Goal: Task Accomplishment & Management: Manage account settings

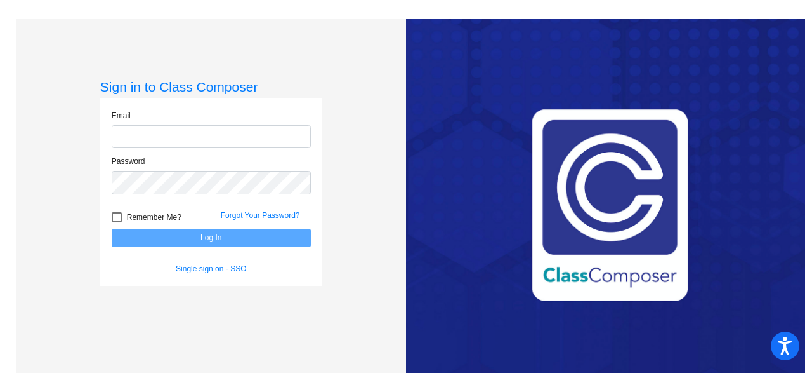
type input "[EMAIL_ADDRESS][DOMAIN_NAME]"
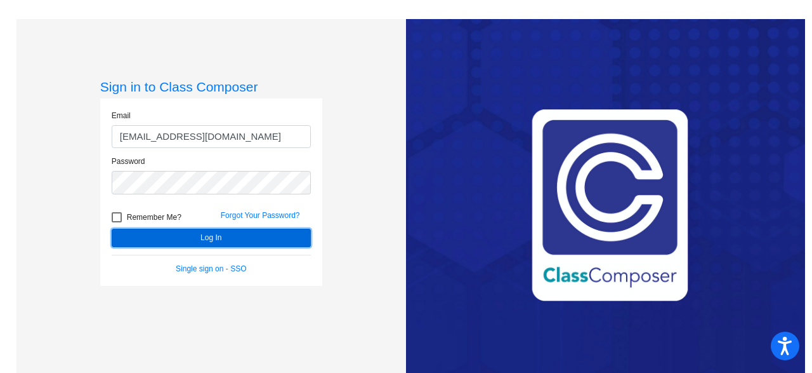
click at [221, 235] on button "Log In" at bounding box center [211, 237] width 199 height 18
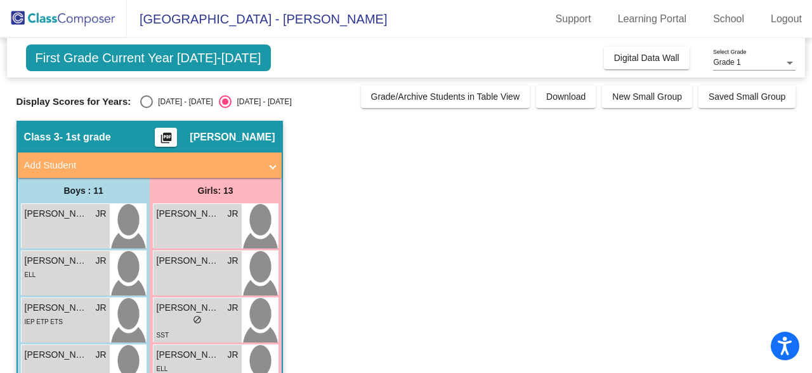
click at [148, 102] on div "Select an option" at bounding box center [146, 101] width 13 height 13
click at [147, 108] on input "[DATE] - [DATE]" at bounding box center [146, 108] width 1 height 1
radio input "true"
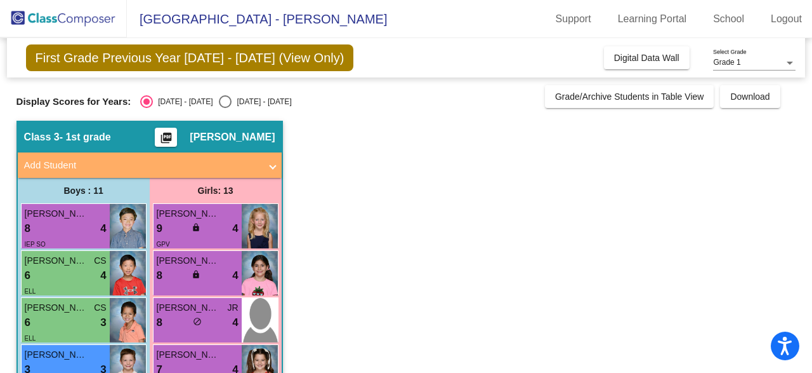
click at [225, 108] on input "[DATE] - [DATE]" at bounding box center [225, 108] width 1 height 1
radio input "true"
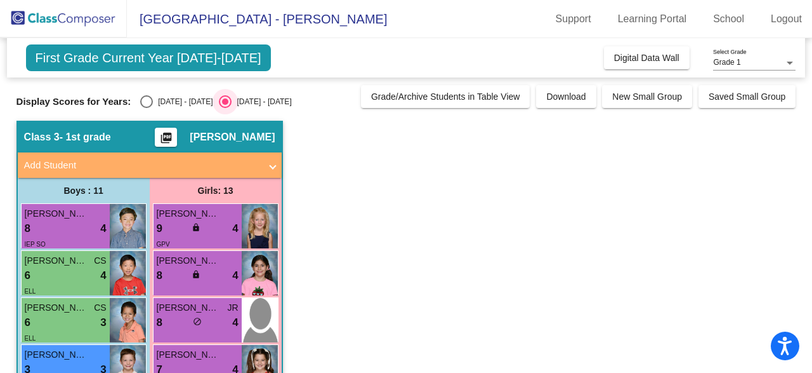
click at [146, 108] on input "[DATE] - [DATE]" at bounding box center [146, 108] width 1 height 1
radio input "true"
click at [225, 108] on input "[DATE] - [DATE]" at bounding box center [225, 108] width 1 height 1
radio input "true"
click at [146, 108] on input "[DATE] - [DATE]" at bounding box center [146, 108] width 1 height 1
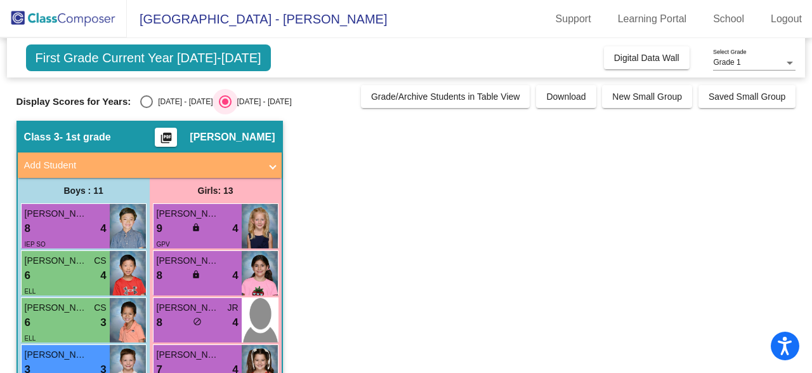
radio input "true"
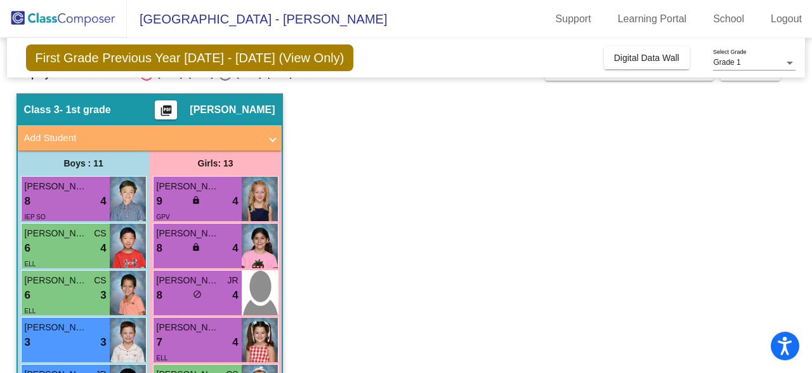
scroll to position [22, 0]
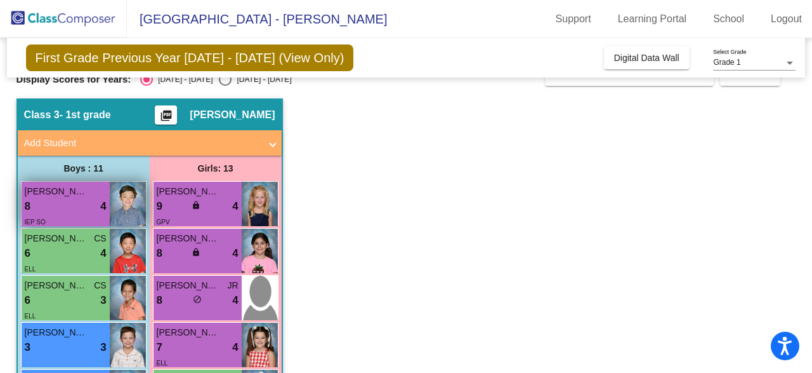
click at [55, 208] on div "8 lock do_not_disturb_alt 4" at bounding box center [66, 206] width 82 height 17
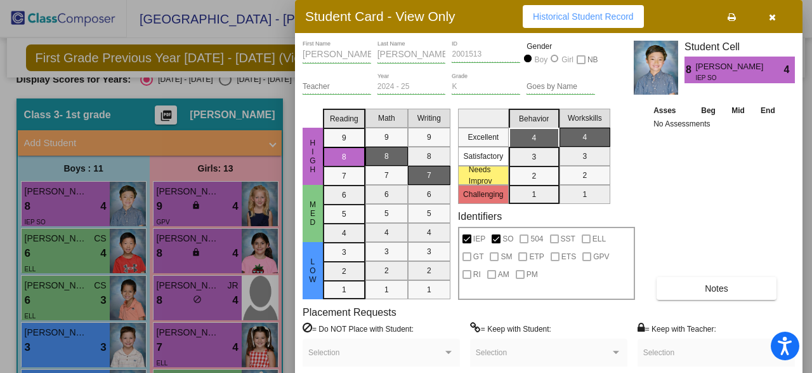
click at [221, 209] on div at bounding box center [406, 186] width 812 height 373
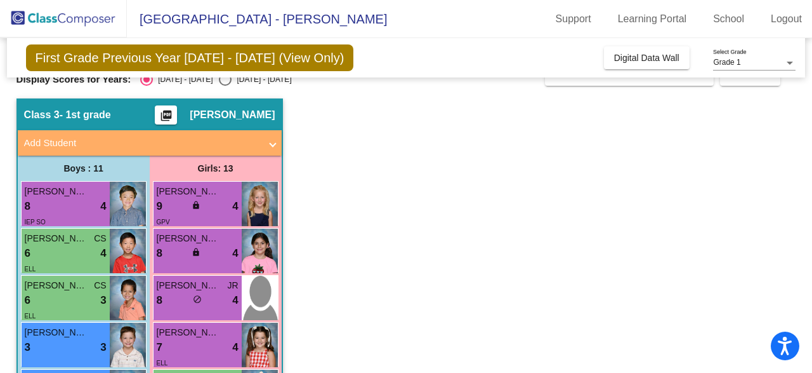
click at [221, 209] on div "9 lock do_not_disturb_alt 4" at bounding box center [198, 206] width 82 height 17
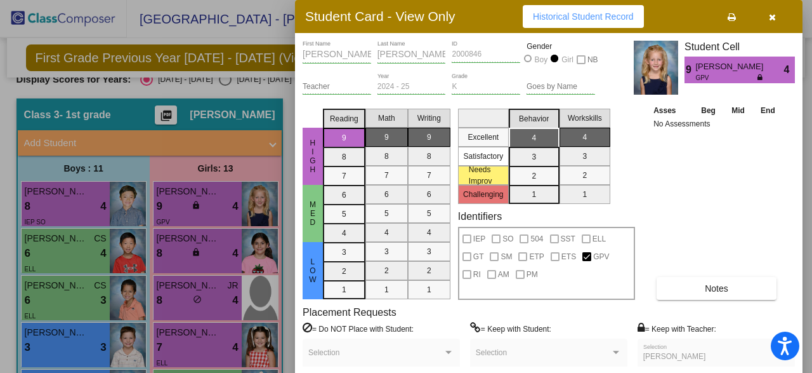
click at [260, 39] on div at bounding box center [406, 186] width 812 height 373
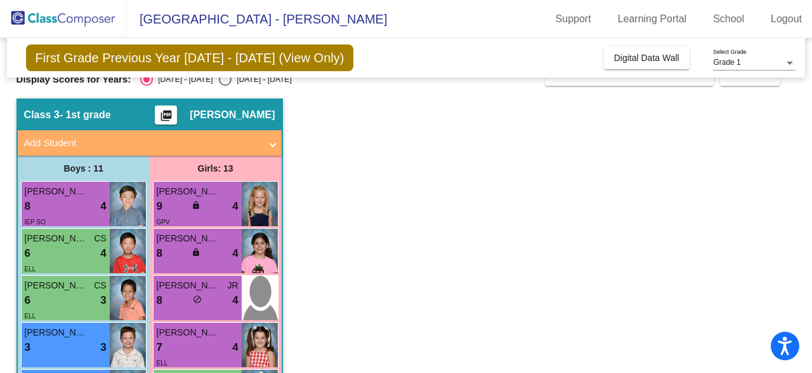
click at [219, 80] on div "Select an option" at bounding box center [225, 79] width 13 height 13
click at [225, 86] on input "[DATE] - [DATE]" at bounding box center [225, 86] width 1 height 1
radio input "true"
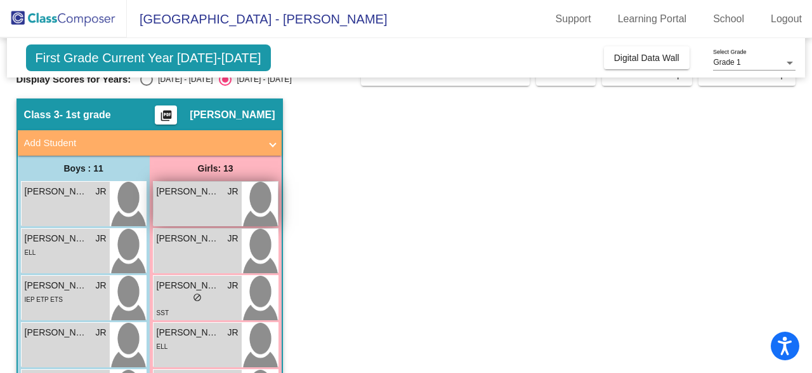
click at [182, 204] on div "[PERSON_NAME] lock do_not_disturb_alt" at bounding box center [198, 204] width 88 height 44
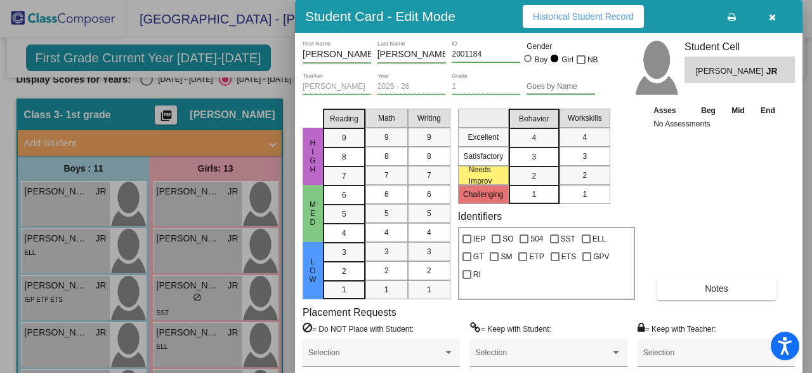
click at [168, 246] on div at bounding box center [406, 186] width 812 height 373
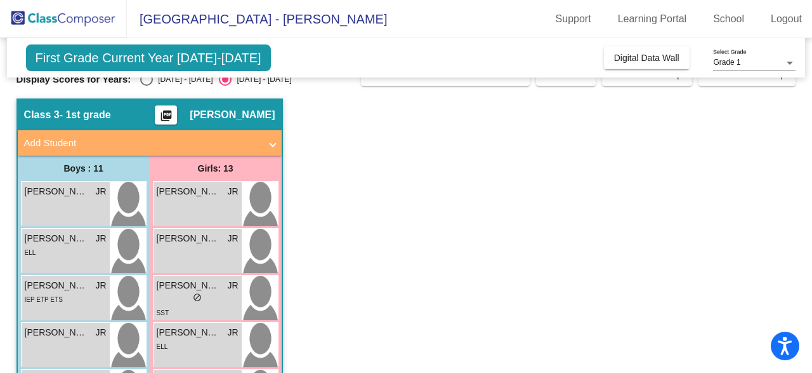
click at [168, 246] on div "[PERSON_NAME] lock do_not_disturb_alt" at bounding box center [198, 250] width 88 height 44
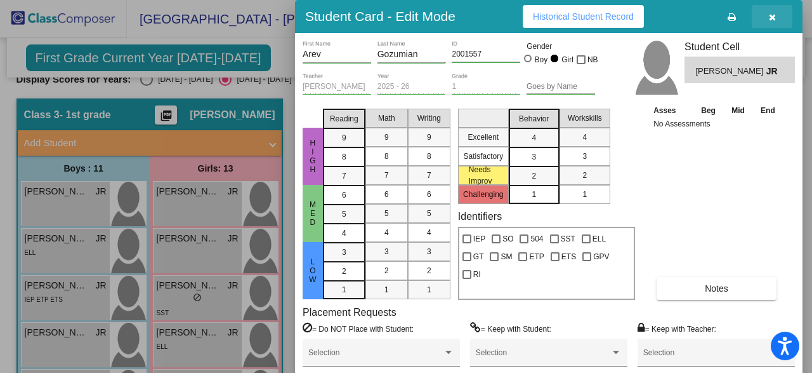
click at [772, 17] on icon "button" at bounding box center [772, 17] width 7 height 9
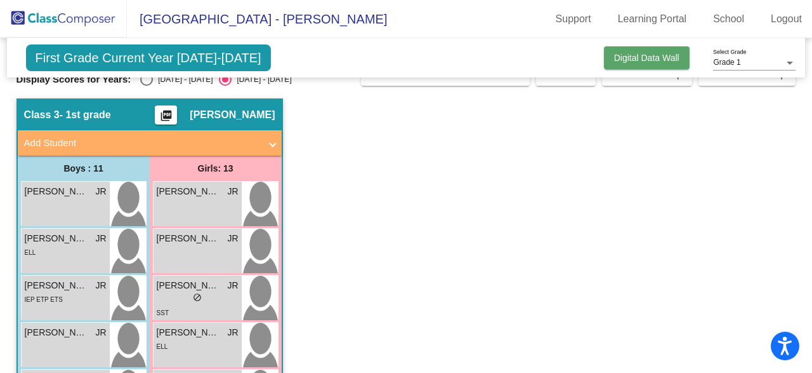
click at [651, 56] on span "Digital Data Wall" at bounding box center [646, 58] width 65 height 10
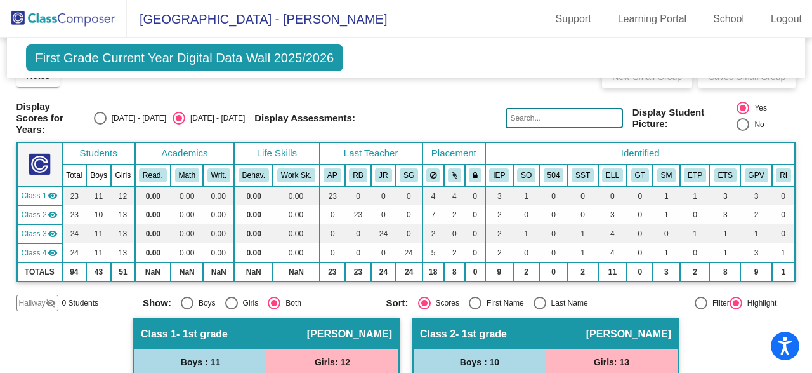
click at [405, 76] on div "First Grade Current Year Digital Data Wall 2025/2026 Add, Move, or Retain Stude…" at bounding box center [406, 57] width 799 height 39
click at [107, 121] on div "Select an option" at bounding box center [100, 118] width 13 height 13
click at [100, 124] on input "[DATE] - [DATE]" at bounding box center [100, 124] width 1 height 1
radio input "true"
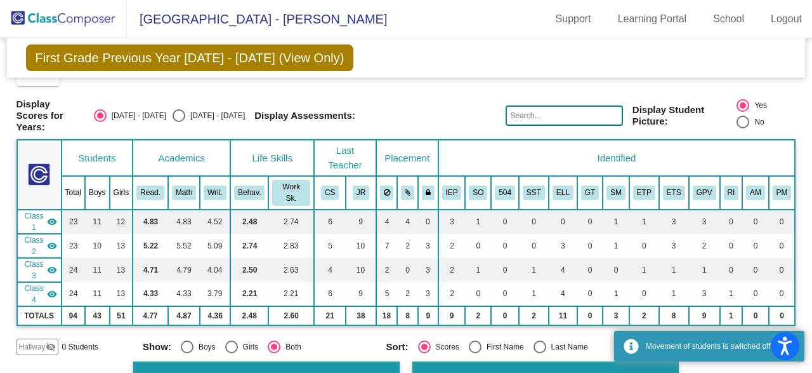
click at [178, 122] on input "[DATE] - [DATE]" at bounding box center [178, 122] width 1 height 1
radio input "true"
click at [100, 122] on input "[DATE] - [DATE]" at bounding box center [100, 122] width 1 height 1
radio input "true"
click at [178, 122] on input "[DATE] - [DATE]" at bounding box center [178, 122] width 1 height 1
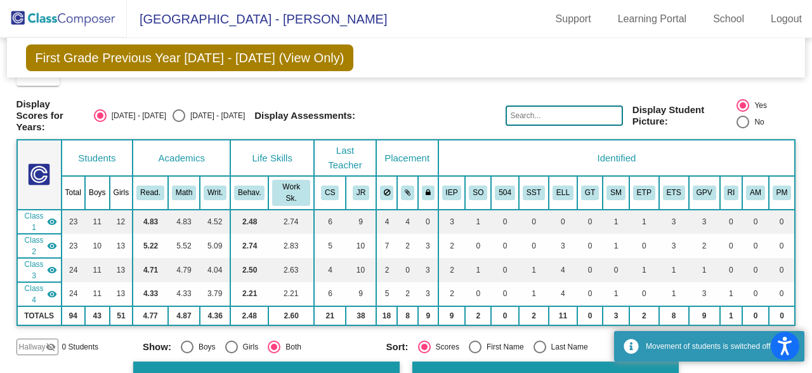
radio input "true"
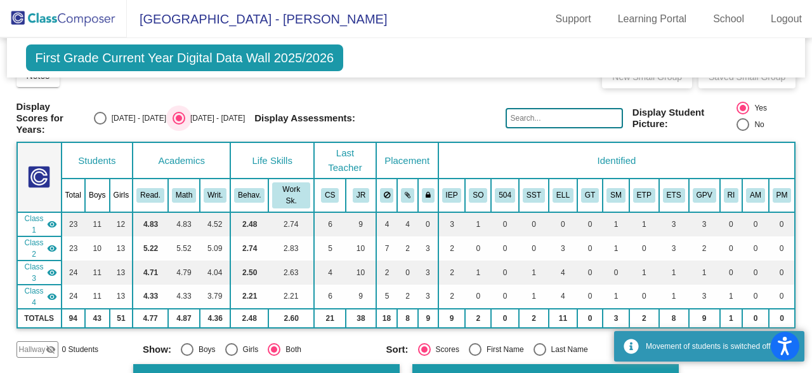
click at [100, 124] on input "[DATE] - [DATE]" at bounding box center [100, 124] width 1 height 1
radio input "true"
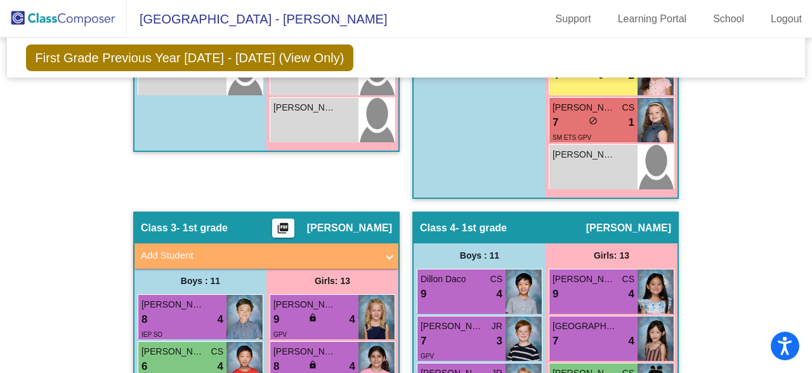
scroll to position [961, 0]
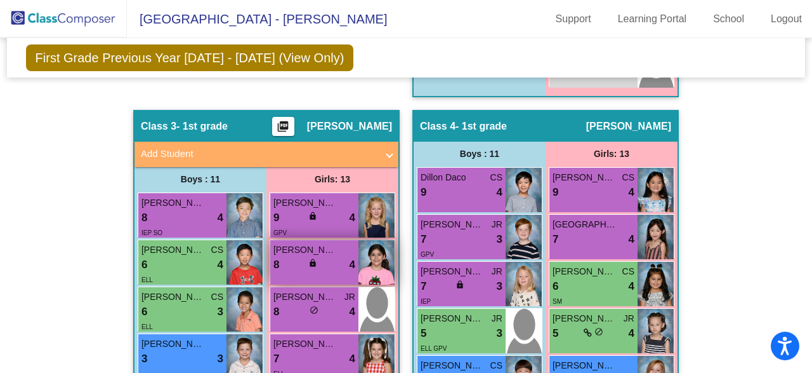
click at [301, 256] on div "8 lock do_not_disturb_alt 4" at bounding box center [315, 264] width 82 height 17
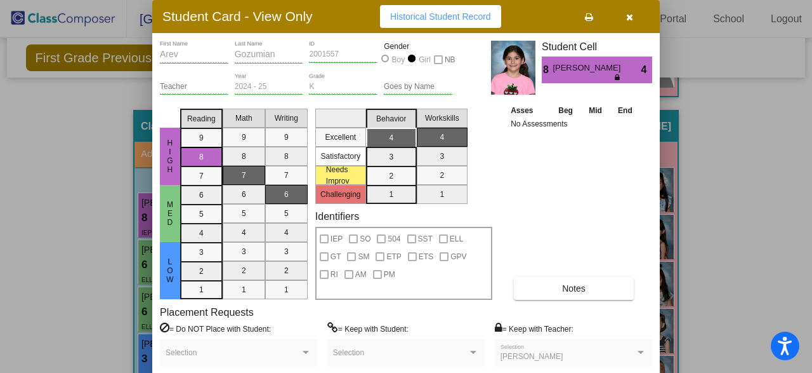
click at [176, 80] on div "Teacher" at bounding box center [194, 83] width 69 height 22
click at [418, 21] on span "Historical Student Record" at bounding box center [440, 16] width 101 height 10
